Goal: Task Accomplishment & Management: Complete application form

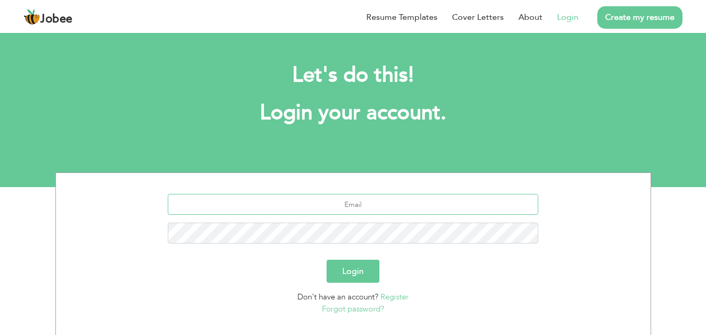
click at [374, 207] on input "text" at bounding box center [353, 204] width 370 height 21
type input "shafiq.awan@hotmail.com"
click at [326, 260] on button "Login" at bounding box center [352, 271] width 53 height 23
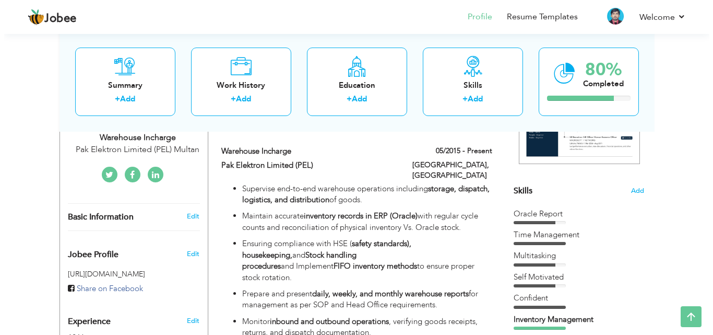
scroll to position [209, 0]
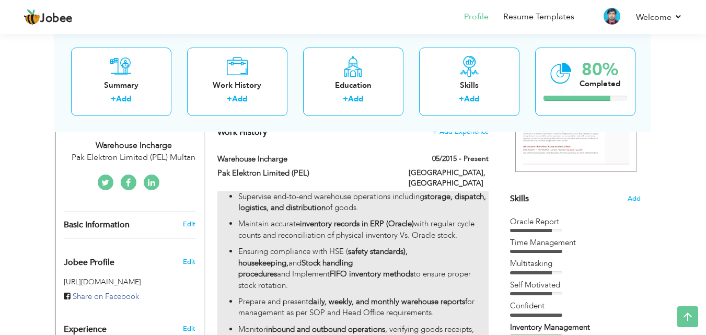
click at [436, 218] on p "Maintain accurate inventory records in ERP (Oracle) with regular cycle counts a…" at bounding box center [363, 229] width 250 height 22
type input "Warehouse Incharge"
type input "Pak Elektron Limited (PEL)"
type input "05/2015"
type input "[GEOGRAPHIC_DATA]"
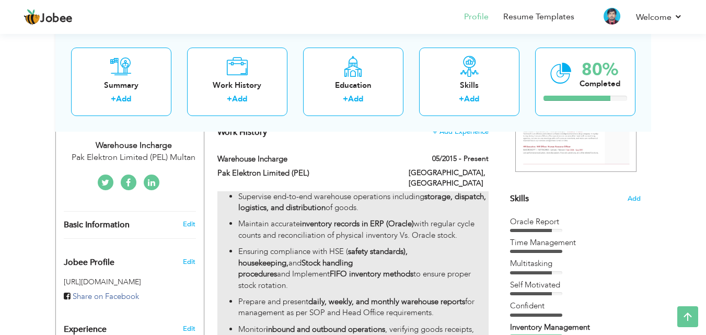
type input "Multan"
checkbox input "true"
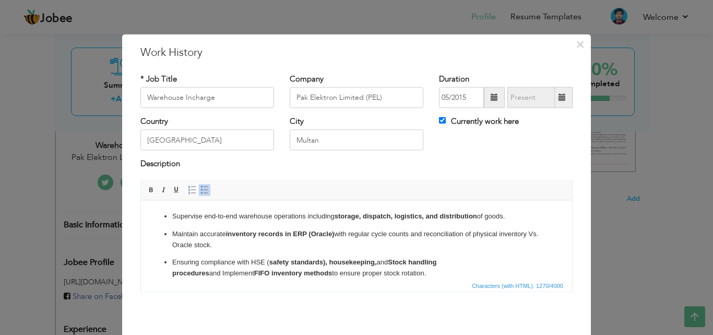
click at [478, 216] on p "Supervise end-to-end warehouse operations including storage, dispatch, logistic…" at bounding box center [356, 215] width 369 height 11
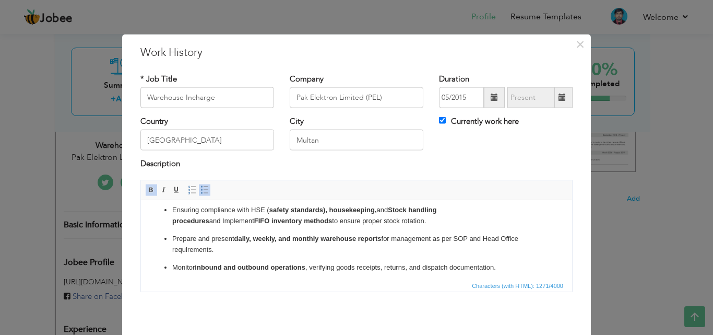
scroll to position [104, 0]
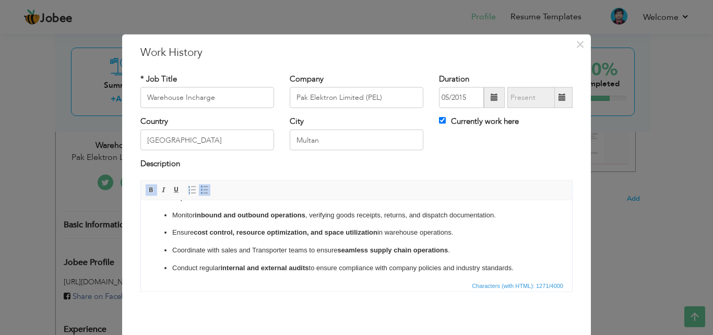
click at [497, 215] on p "Monitor inbound and outbound operations , verifying goods receipts, returns, an…" at bounding box center [356, 214] width 369 height 11
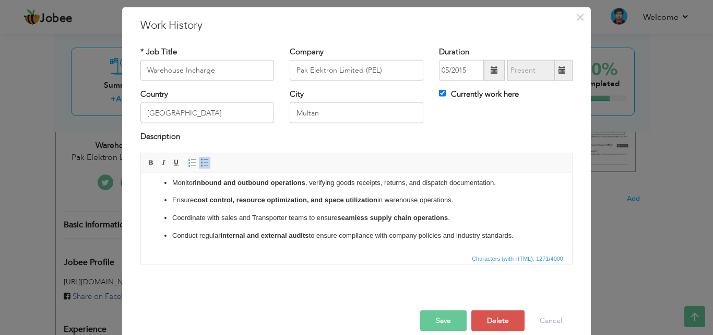
scroll to position [41, 0]
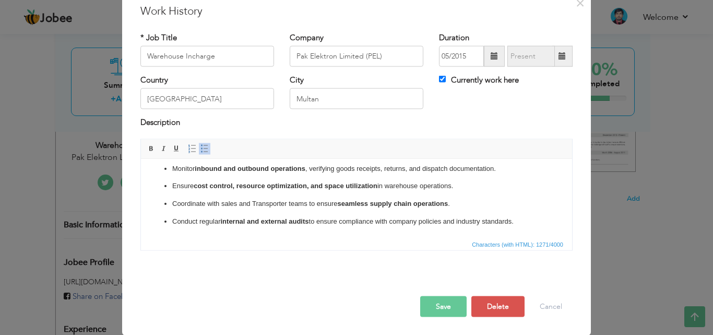
click at [446, 301] on button "Save" at bounding box center [443, 306] width 46 height 21
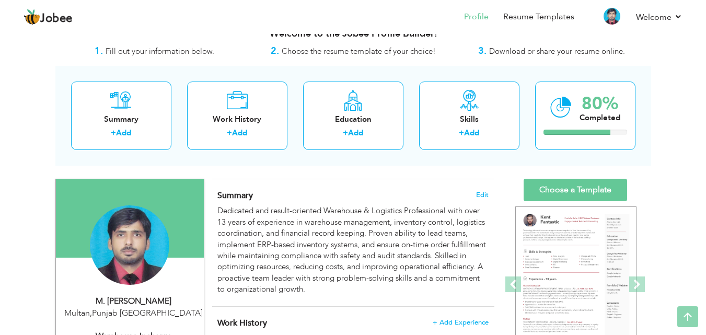
scroll to position [6, 0]
